Goal: Check status: Check status

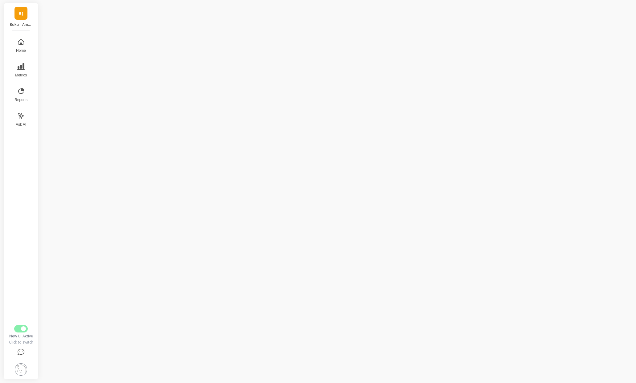
click at [316, 240] on div "B( Boka - Amazon (Essor) Home Metrics Reports Ask AI New UI Active Click to swi…" at bounding box center [318, 191] width 636 height 383
click at [23, 331] on span "Switch to Legacy UI" at bounding box center [23, 329] width 5 height 5
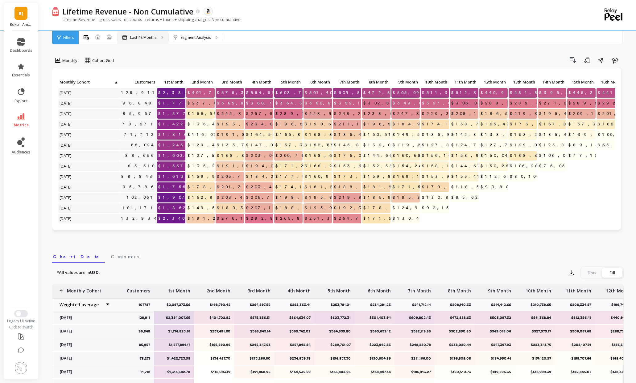
click at [150, 40] on div "Last 48 Months" at bounding box center [142, 38] width 51 height 14
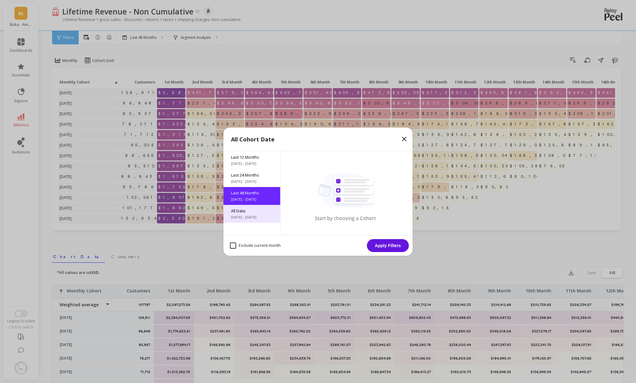
click at [247, 208] on span "All Data" at bounding box center [252, 211] width 42 height 6
click at [398, 249] on button "Apply Filters" at bounding box center [388, 245] width 42 height 13
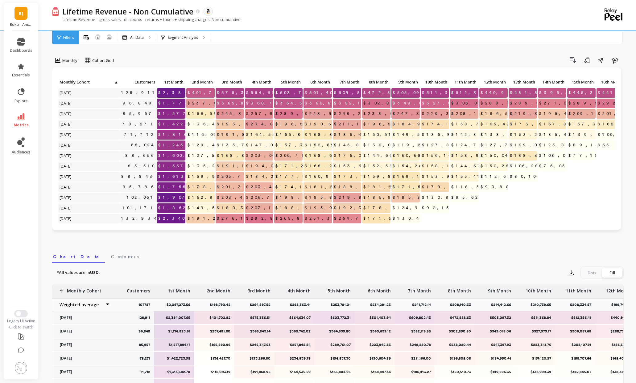
click at [20, 369] on img at bounding box center [21, 368] width 12 height 12
click at [317, 138] on span "$168,847.34" at bounding box center [333, 134] width 58 height 9
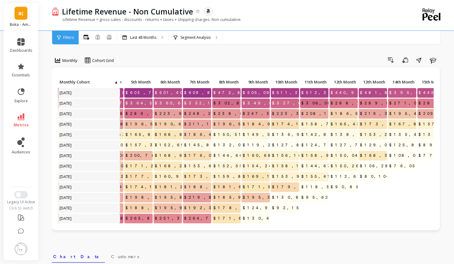
scroll to position [0, 338]
